Goal: Task Accomplishment & Management: Manage account settings

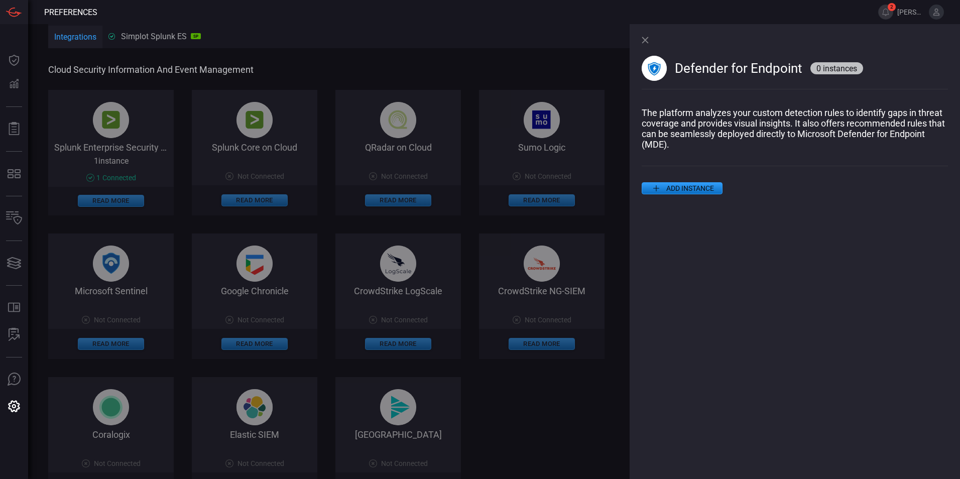
scroll to position [452, 0]
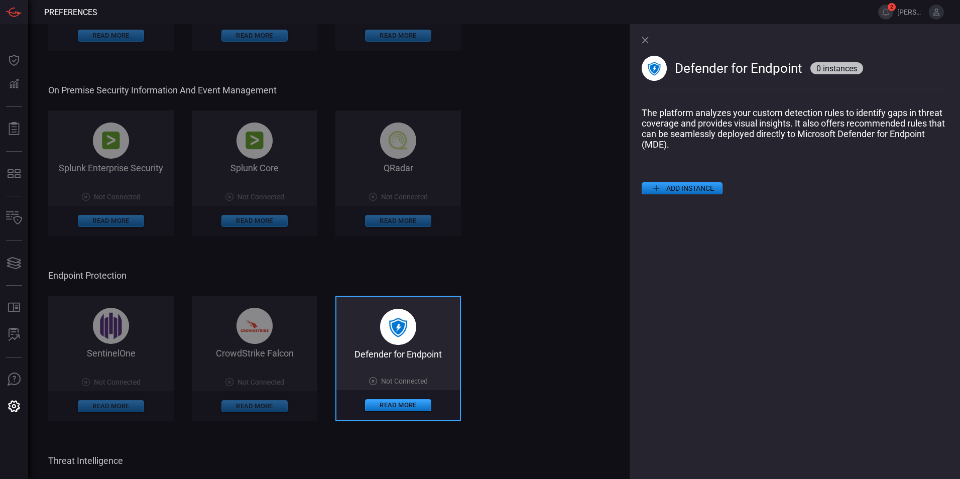
click at [667, 182] on span at bounding box center [795, 174] width 306 height 16
click at [678, 189] on button "ADD INSTANCE" at bounding box center [682, 188] width 81 height 12
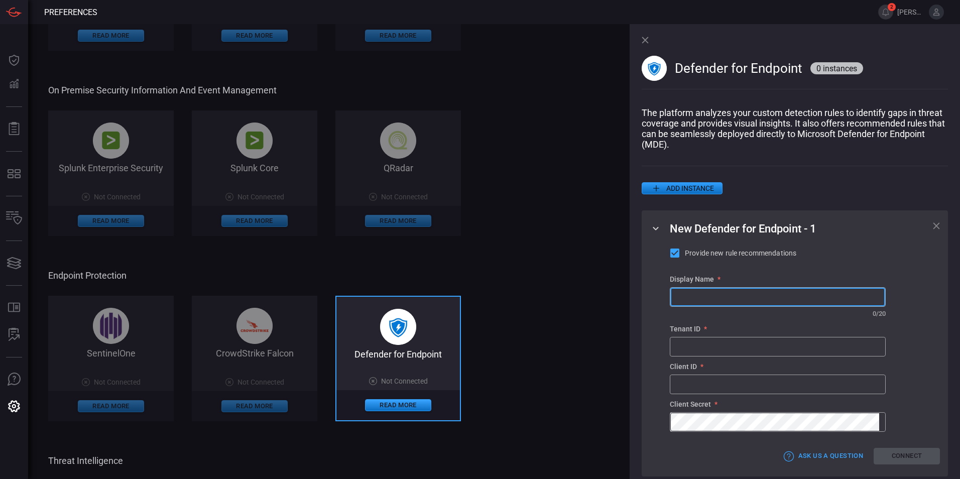
click at [708, 304] on input "text" at bounding box center [777, 297] width 215 height 19
type input "jrsweb MDE"
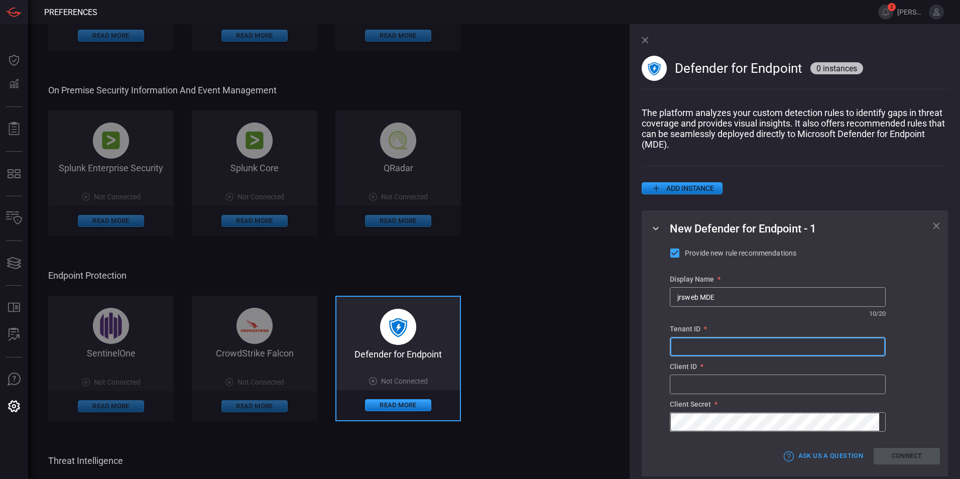
click at [705, 350] on input "text" at bounding box center [777, 346] width 215 height 19
paste input "dee22d0b-3f65-4b8d-8c75-1c1796e2e257"
type input "dee22d0b-3f65-4b8d-8c75-1c1796e2e257"
click at [732, 387] on input "text" at bounding box center [777, 384] width 215 height 19
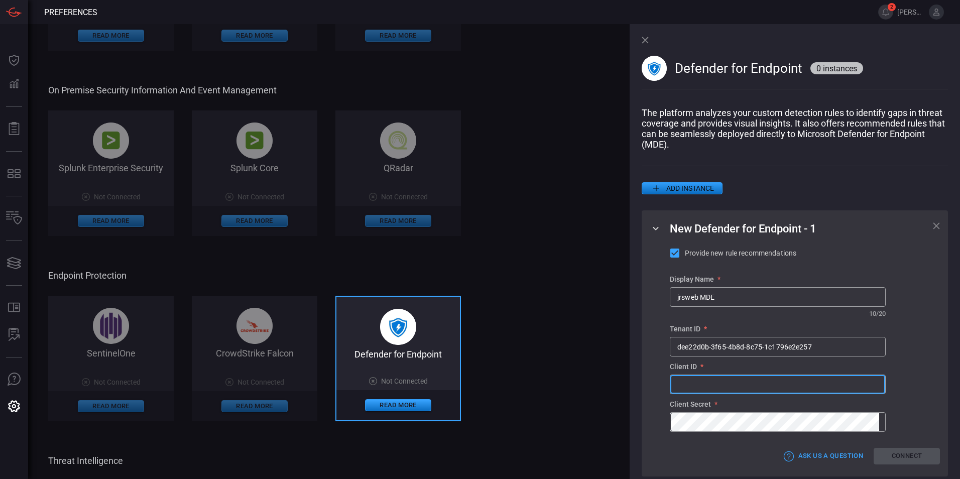
paste input "4c109311-83c2-42b0-9f9e-0686d39559bc"
type input "4c109311-83c2-42b0-9f9e-0686d39559bc"
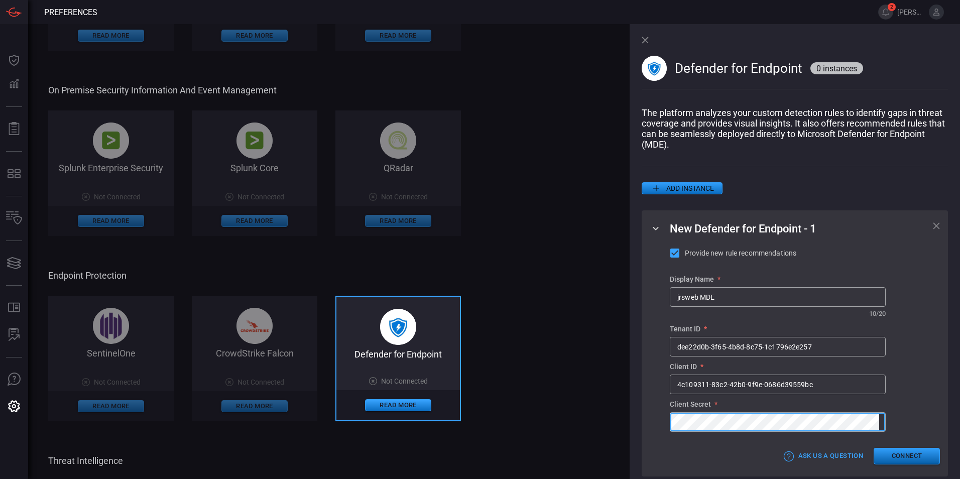
click at [885, 462] on button "Connect" at bounding box center [906, 456] width 66 height 17
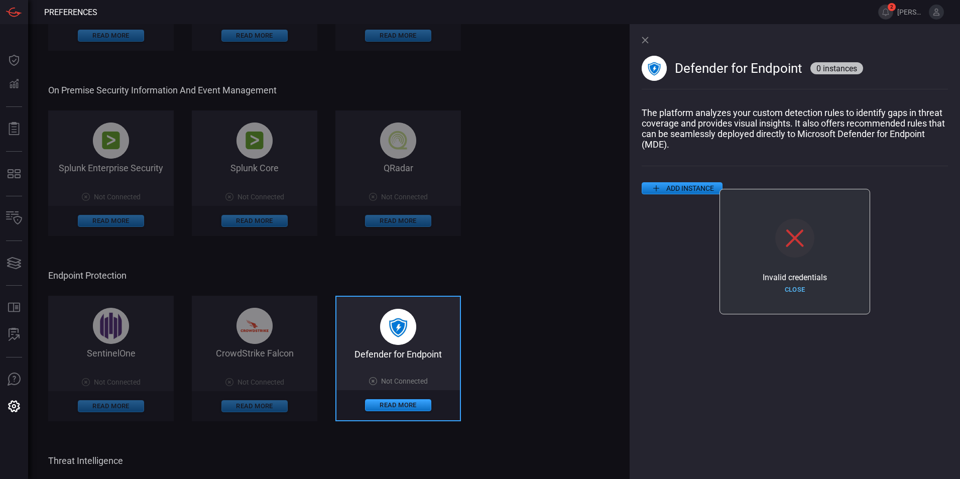
click at [793, 290] on button "Close" at bounding box center [794, 290] width 66 height 16
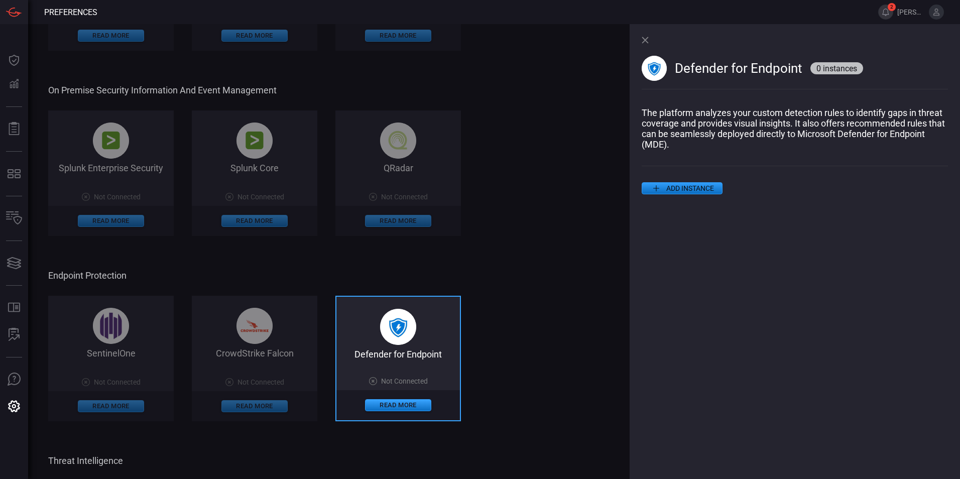
click at [891, 10] on span "2" at bounding box center [891, 7] width 8 height 8
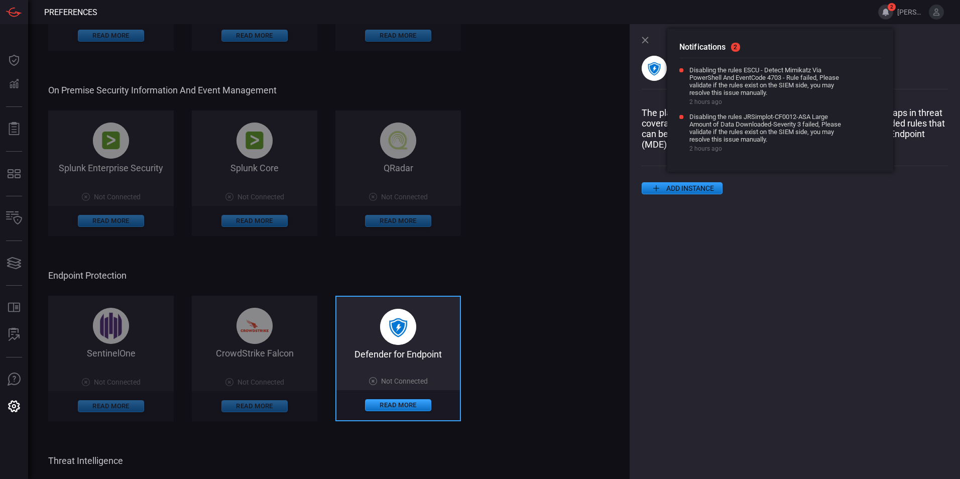
click at [779, 243] on div "Defender for Endpoint 0 instances The platform analyzes your custom detection r…" at bounding box center [794, 251] width 330 height 455
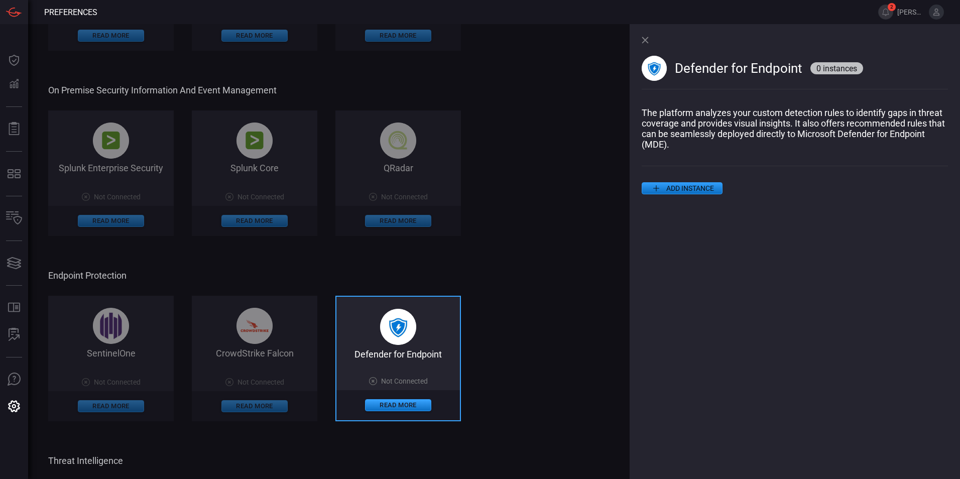
click at [649, 44] on div "Defender for Endpoint 0 instances" at bounding box center [795, 65] width 306 height 83
click at [645, 40] on icon at bounding box center [645, 40] width 7 height 7
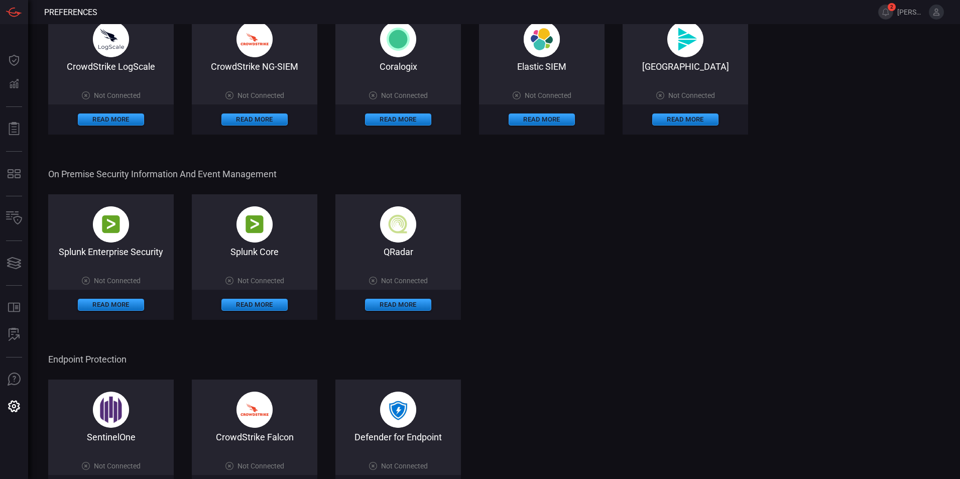
scroll to position [301, 0]
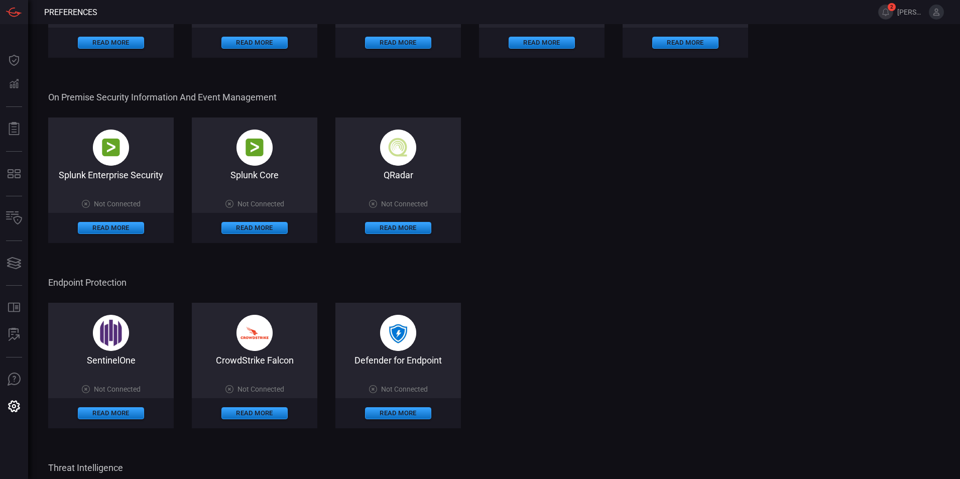
click at [385, 392] on span "Not Connected" at bounding box center [404, 389] width 47 height 8
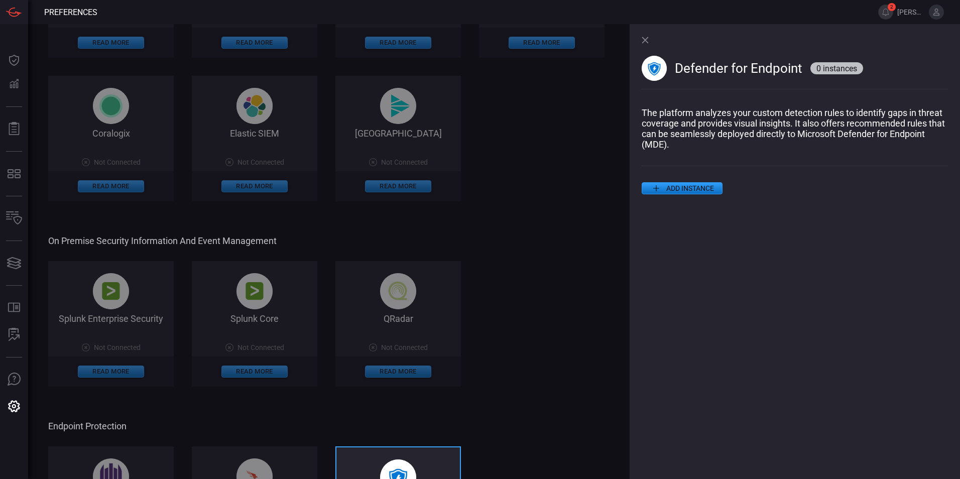
click at [681, 191] on button "ADD INSTANCE" at bounding box center [682, 188] width 81 height 12
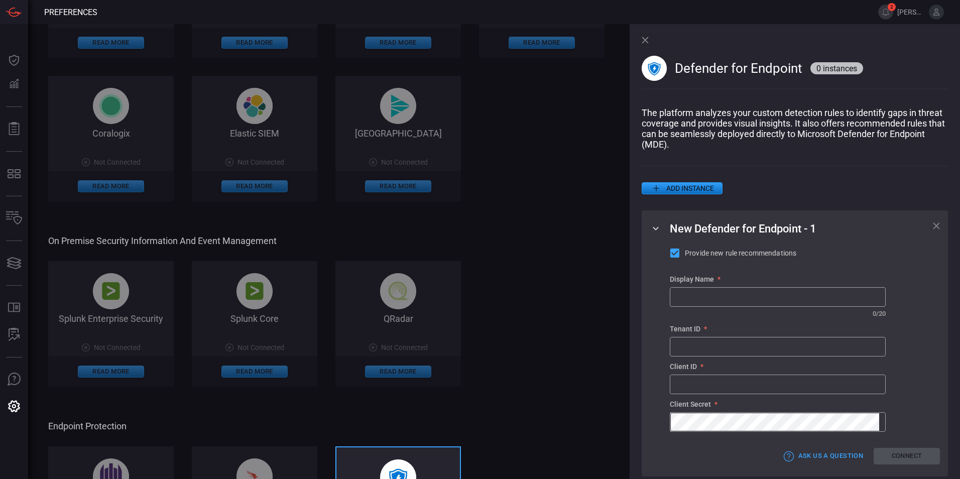
scroll to position [15, 0]
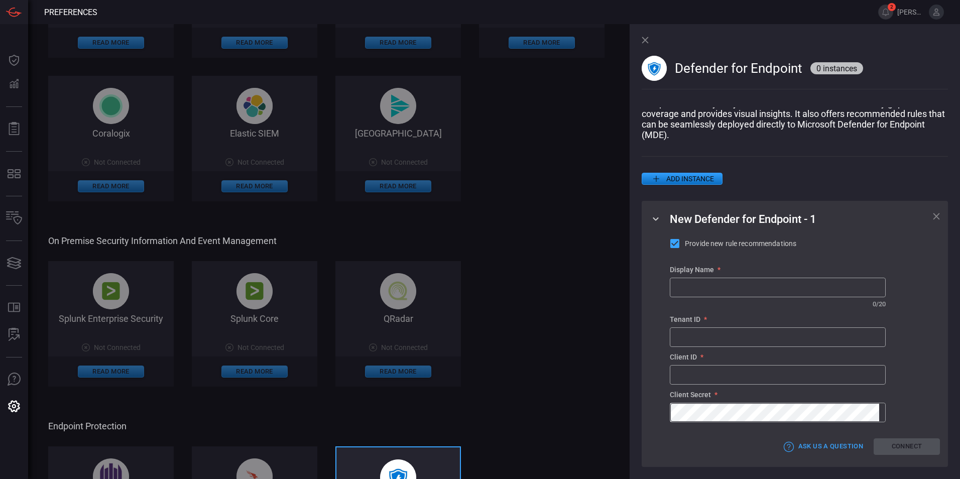
click at [726, 280] on input "text" at bounding box center [777, 287] width 215 height 19
type input "jrsweb"
click at [707, 341] on input "text" at bounding box center [777, 337] width 215 height 19
click at [644, 36] on div "Defender for Endpoint 0 instances" at bounding box center [795, 65] width 306 height 83
click at [650, 40] on div "Defender for Endpoint 0 instances" at bounding box center [795, 65] width 306 height 83
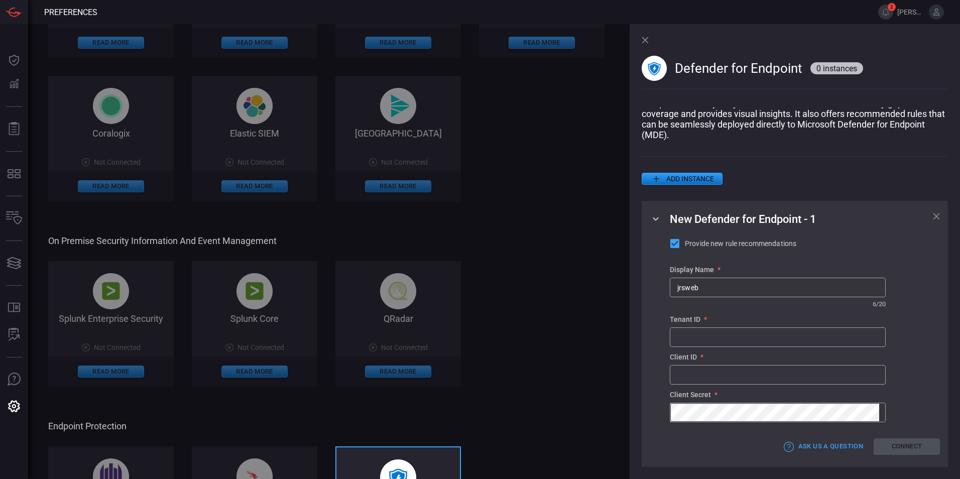
click at [644, 39] on icon at bounding box center [645, 40] width 7 height 7
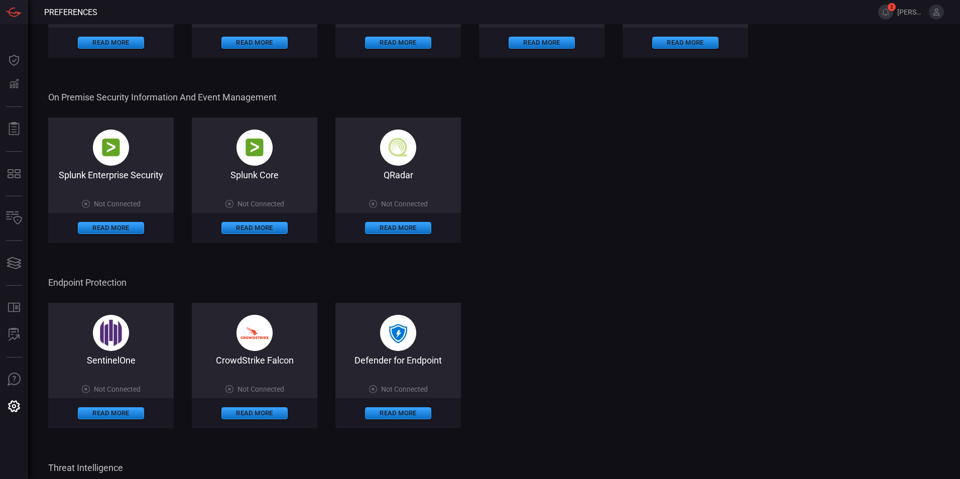
click at [912, 13] on span "[PERSON_NAME].[PERSON_NAME]" at bounding box center [911, 12] width 28 height 8
click at [877, 14] on span at bounding box center [872, 12] width 12 height 24
click at [885, 15] on button "2" at bounding box center [885, 12] width 15 height 15
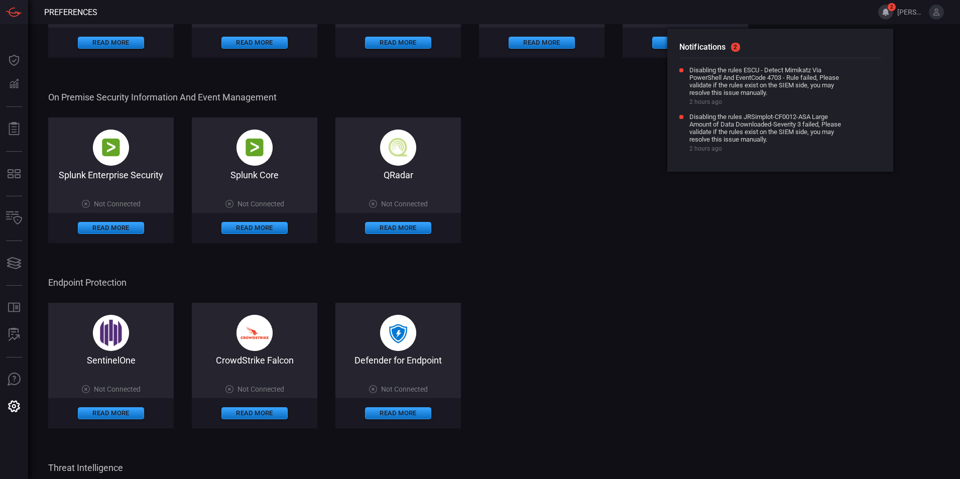
click at [939, 18] on button at bounding box center [936, 12] width 15 height 15
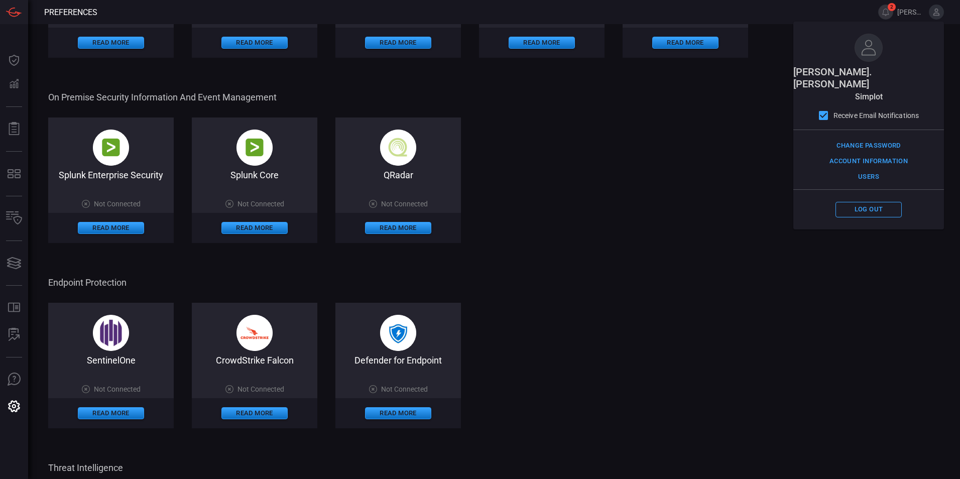
click at [616, 220] on div "Splunk Enterprise Security Not Connected Read More Splunk Core Not Connected Re…" at bounding box center [494, 179] width 892 height 125
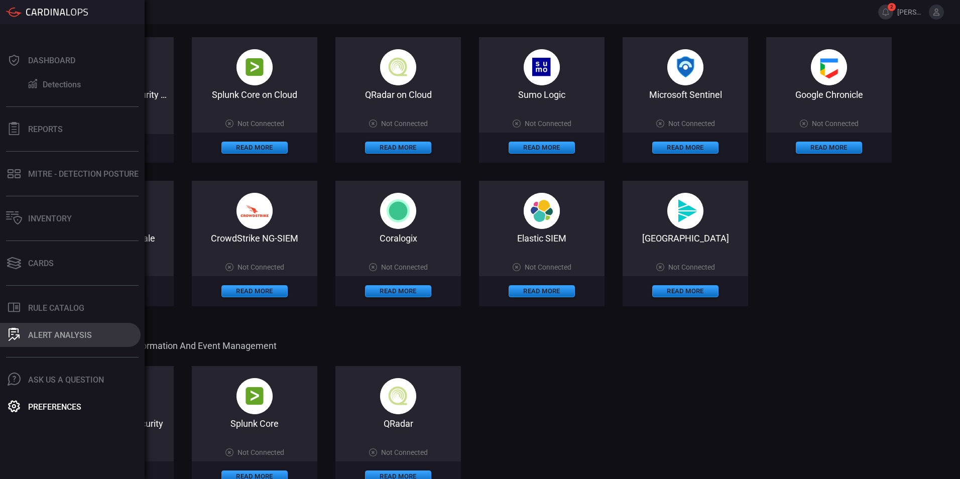
scroll to position [0, 0]
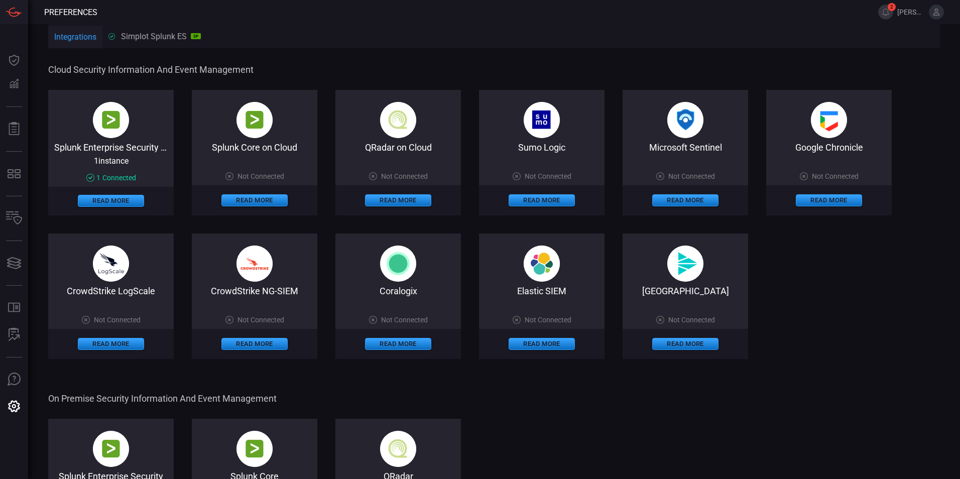
click at [932, 19] on span "[PERSON_NAME].[PERSON_NAME]" at bounding box center [920, 12] width 47 height 15
click at [942, 7] on button at bounding box center [936, 12] width 15 height 15
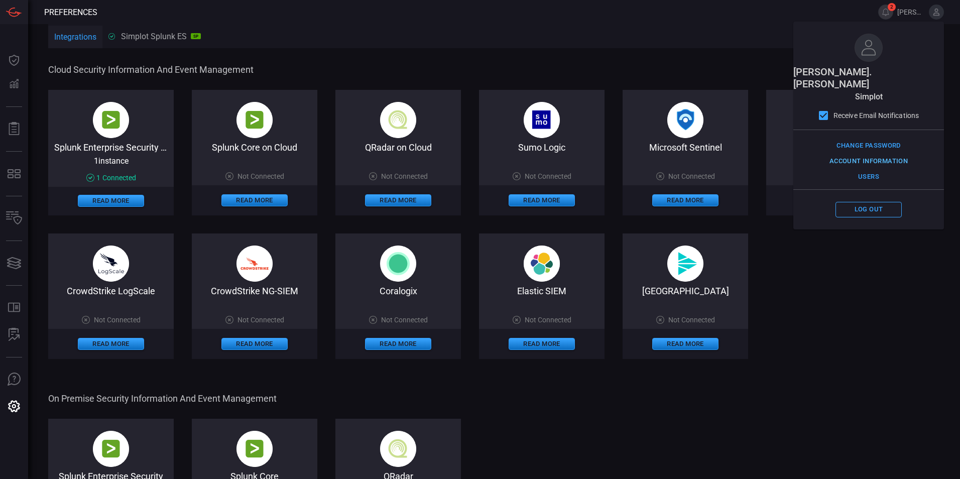
click at [867, 154] on button "Account Information" at bounding box center [868, 162] width 83 height 16
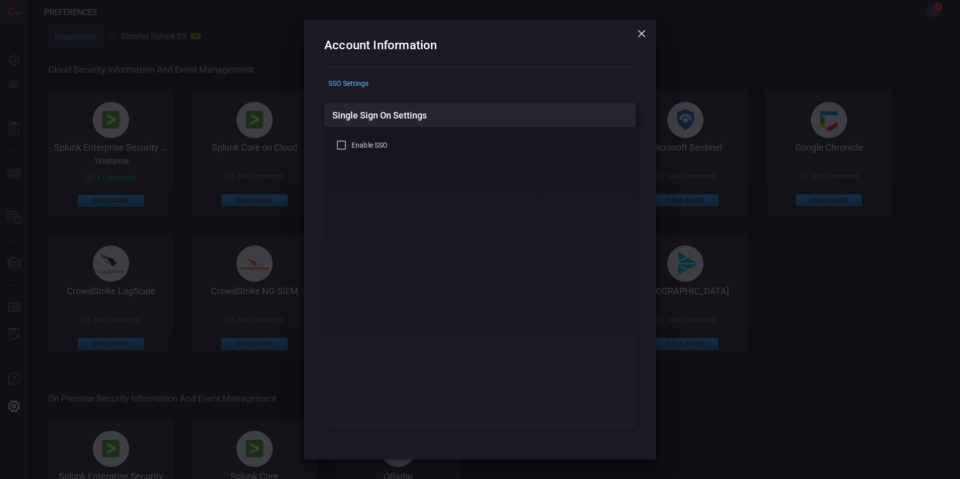
click at [644, 33] on icon "button" at bounding box center [642, 34] width 12 height 12
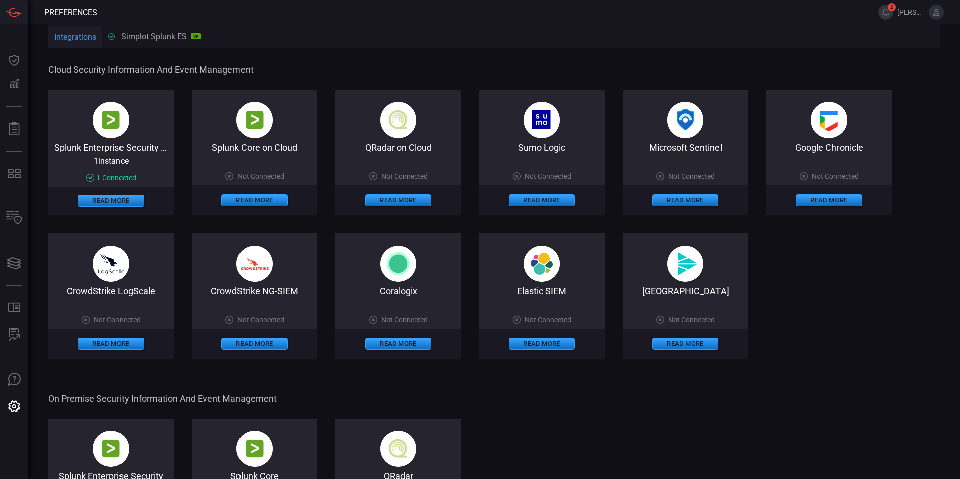
click at [932, 13] on button at bounding box center [936, 12] width 15 height 15
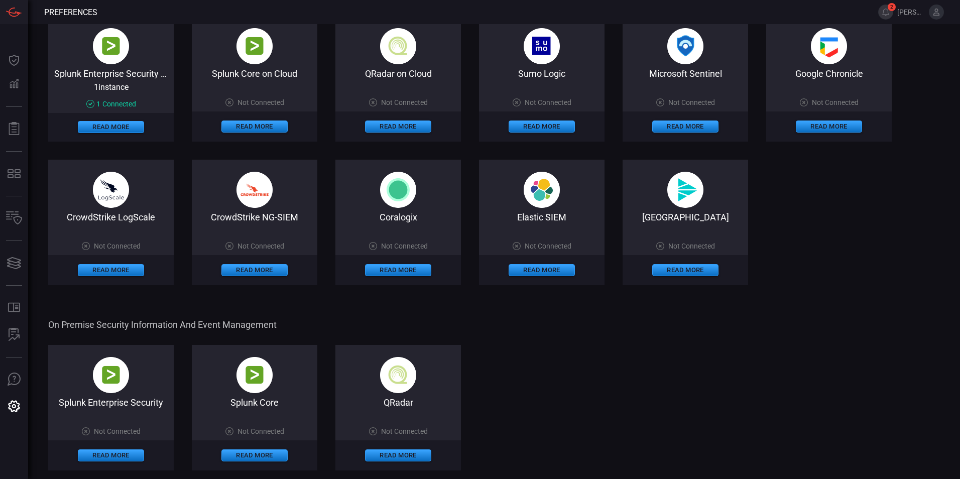
scroll to position [50, 0]
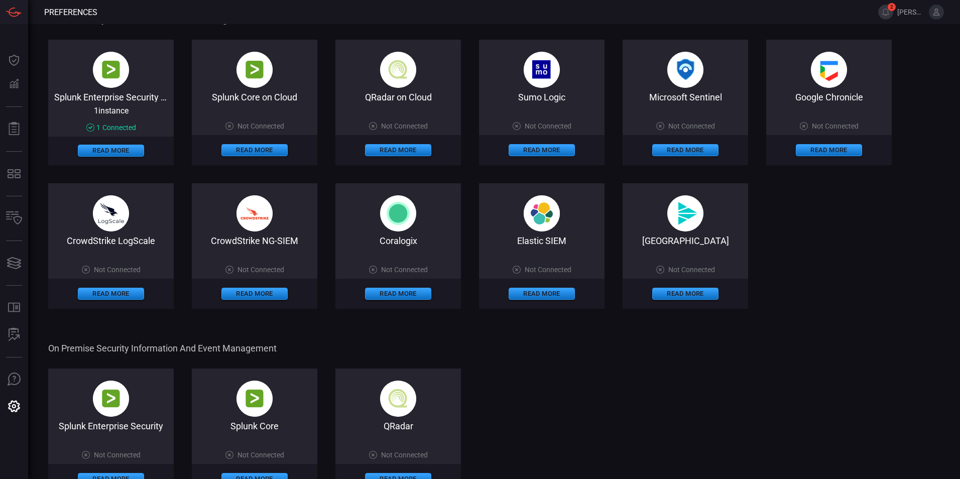
click at [666, 102] on div "Microsoft Sentinel" at bounding box center [684, 97] width 125 height 11
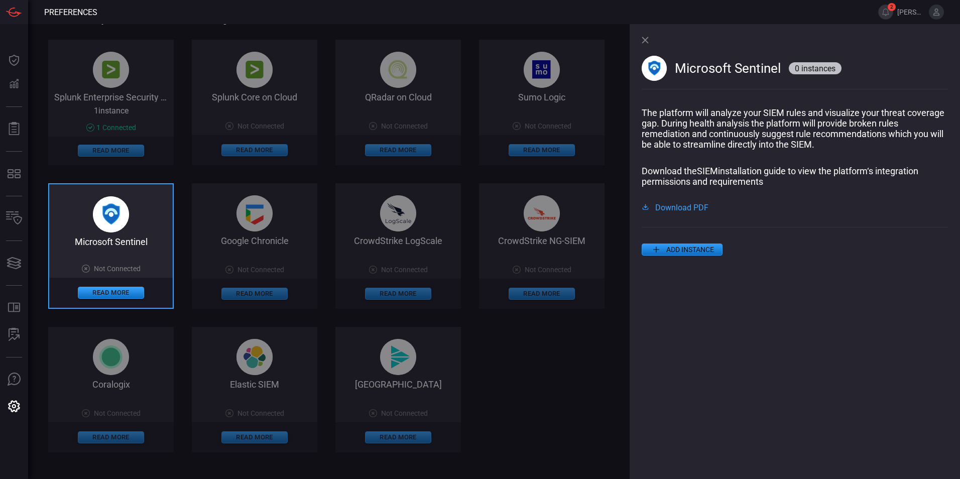
click at [647, 40] on icon at bounding box center [645, 40] width 7 height 7
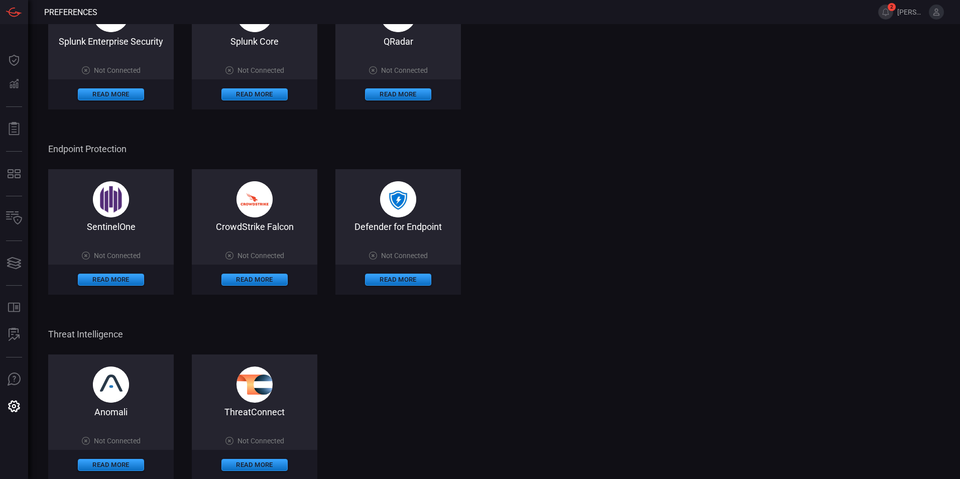
scroll to position [452, 0]
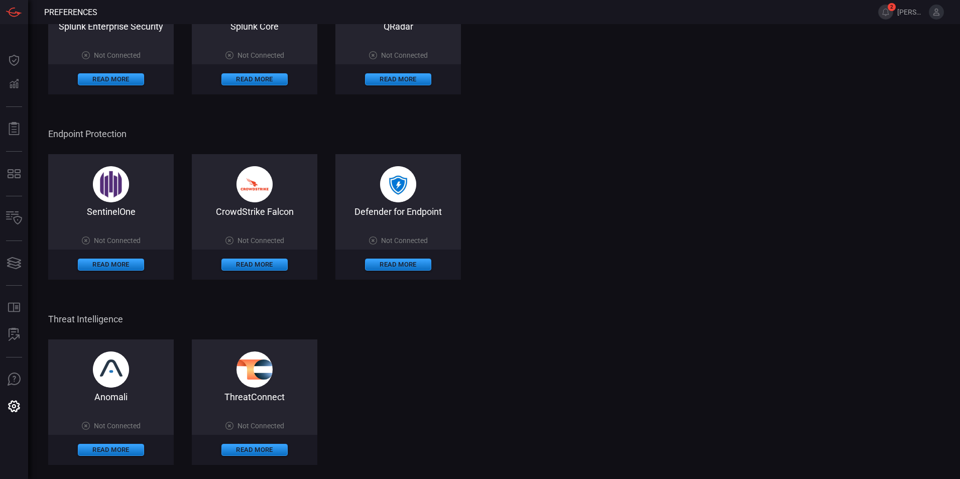
click at [435, 213] on div "Defender for Endpoint" at bounding box center [397, 211] width 125 height 11
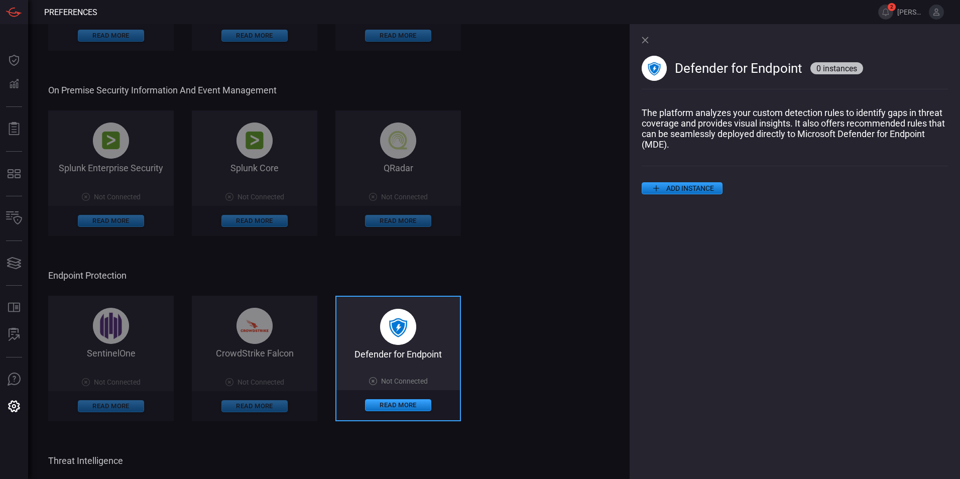
click at [688, 191] on button "ADD INSTANCE" at bounding box center [682, 188] width 81 height 12
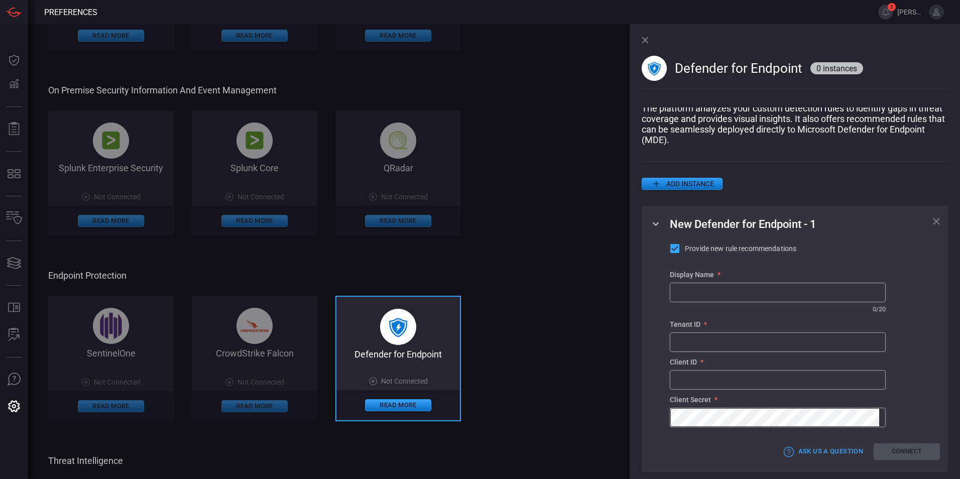
scroll to position [0, 0]
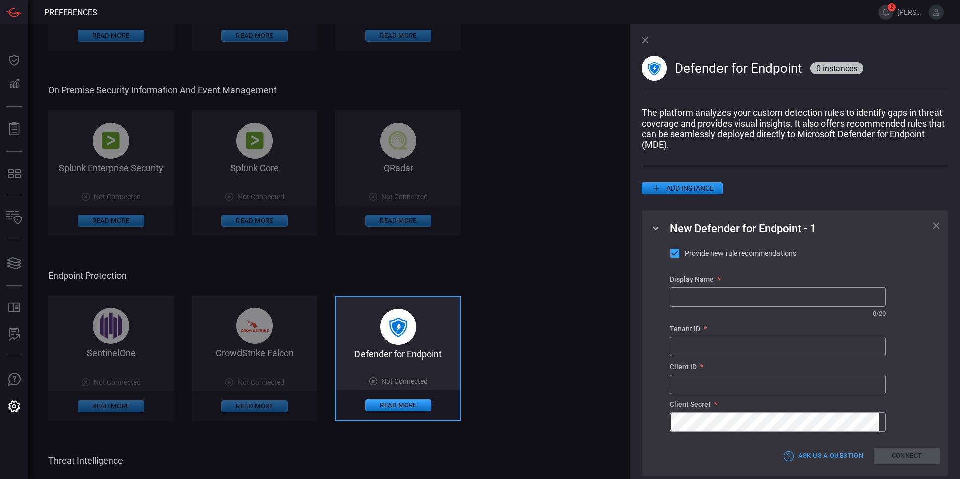
click at [650, 40] on div "Defender for Endpoint 0 instances" at bounding box center [795, 65] width 306 height 83
click at [645, 40] on icon at bounding box center [645, 40] width 7 height 7
